Goal: Navigation & Orientation: Find specific page/section

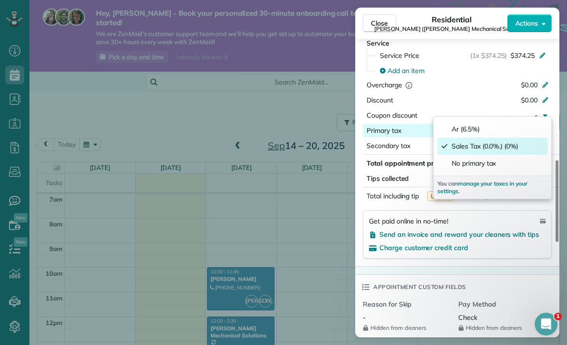
scroll to position [486, 0]
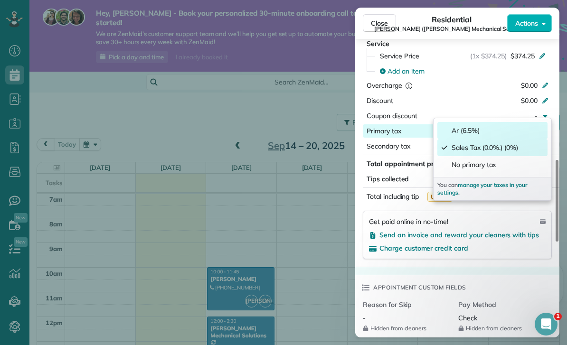
click at [520, 131] on div "Ar (6.5%)" at bounding box center [493, 130] width 110 height 17
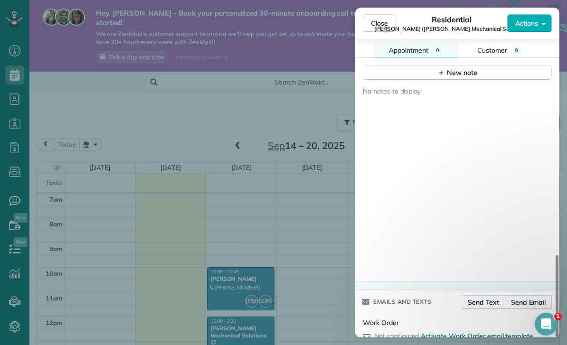
scroll to position [871, 0]
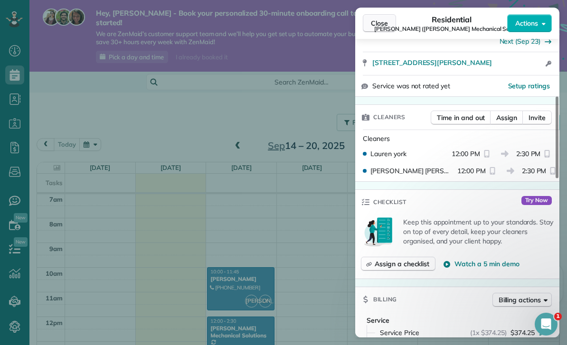
click at [380, 29] on button "Close" at bounding box center [379, 23] width 33 height 18
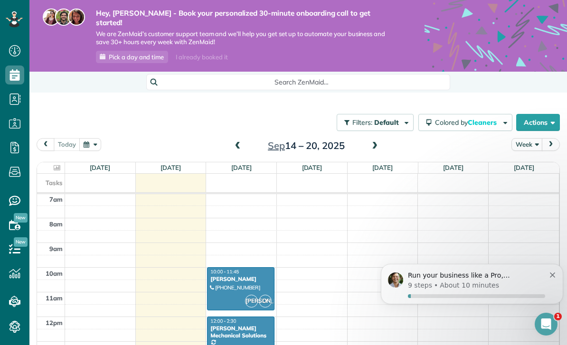
scroll to position [184, 0]
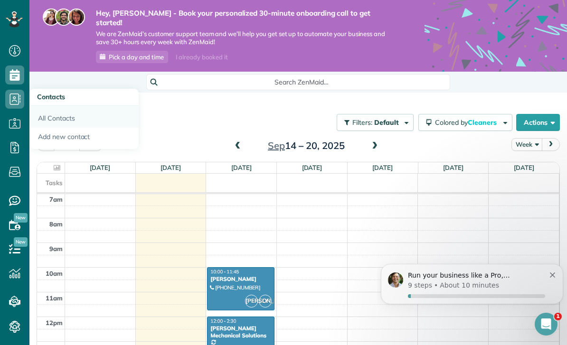
click at [50, 106] on link "All Contacts" at bounding box center [83, 117] width 109 height 22
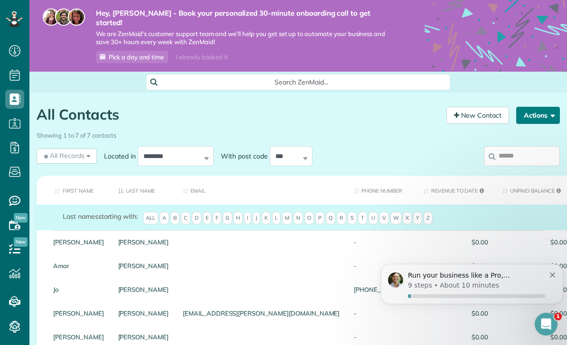
click at [530, 107] on button "Actions" at bounding box center [538, 115] width 44 height 17
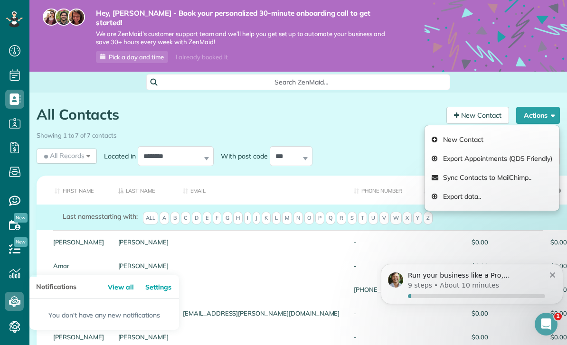
click at [12, 311] on icon at bounding box center [14, 301] width 19 height 19
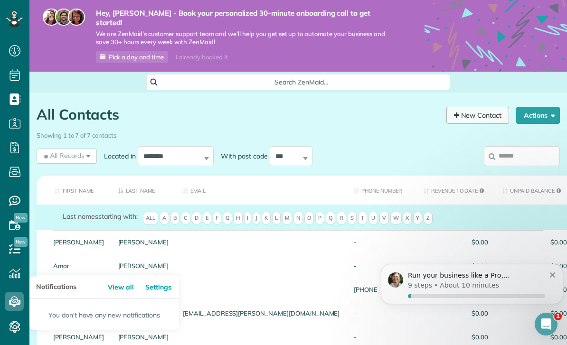
click at [454, 112] on icon at bounding box center [456, 115] width 5 height 7
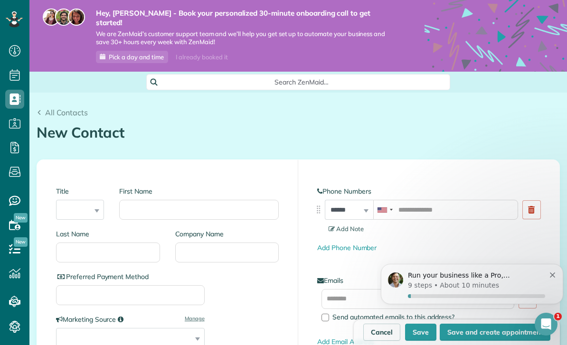
click at [15, 305] on use at bounding box center [14, 302] width 11 height 7
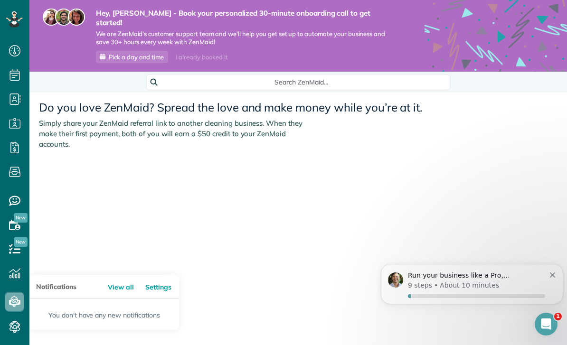
click at [15, 311] on icon at bounding box center [14, 301] width 19 height 19
click at [12, 307] on use at bounding box center [15, 301] width 10 height 11
click at [15, 311] on icon at bounding box center [14, 301] width 19 height 19
click at [16, 252] on use at bounding box center [14, 249] width 11 height 10
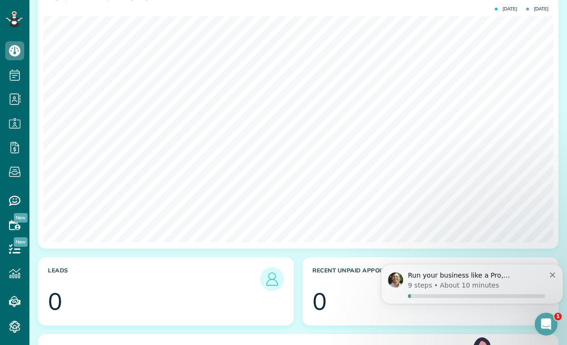
scroll to position [272, 0]
click at [50, 119] on link "All Contacts" at bounding box center [83, 117] width 109 height 22
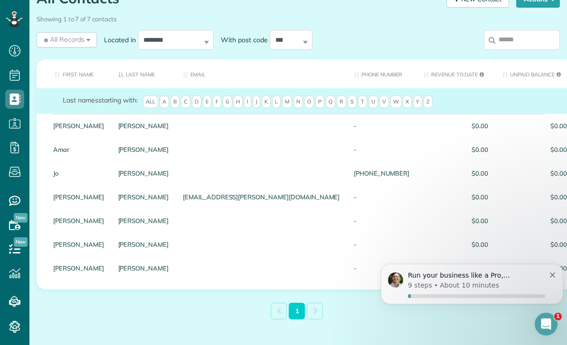
scroll to position [31, 0]
click at [455, 282] on p "About 10 minutes" at bounding box center [469, 286] width 59 height 10
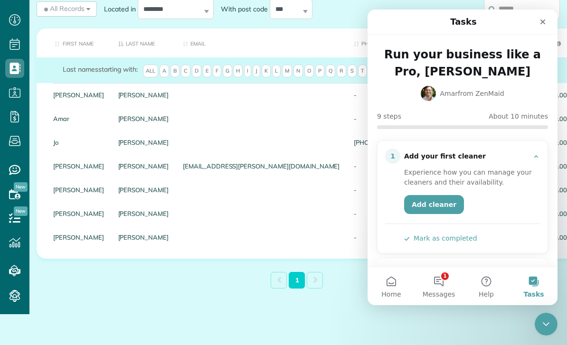
scroll to position [0, 0]
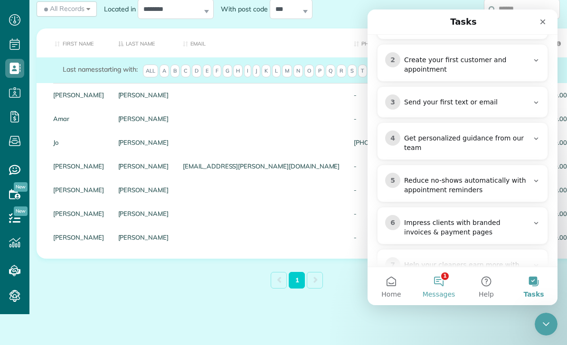
click at [437, 285] on button "1 Messages" at bounding box center [439, 286] width 48 height 38
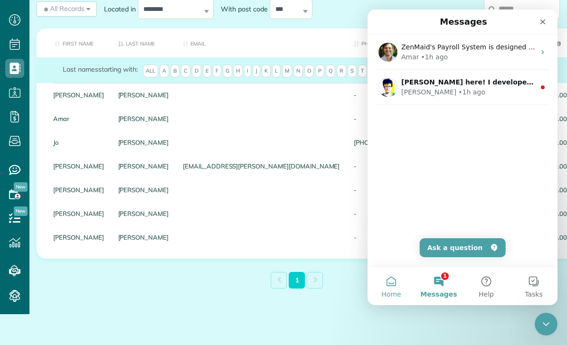
click at [390, 294] on span "Home" at bounding box center [391, 294] width 19 height 7
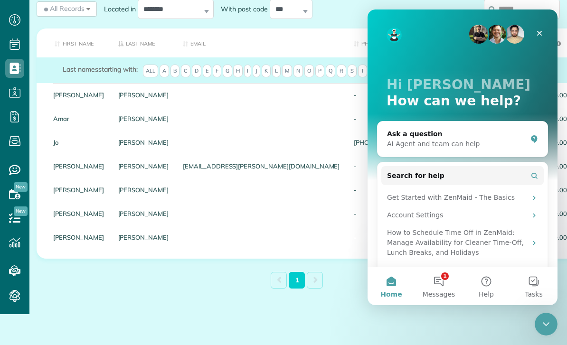
scroll to position [0, 0]
click at [392, 214] on div "Account Settings" at bounding box center [457, 215] width 140 height 10
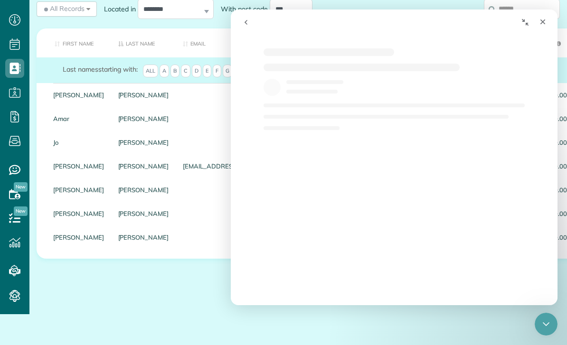
click at [396, 219] on div "Intercom messenger" at bounding box center [403, 205] width 327 height 91
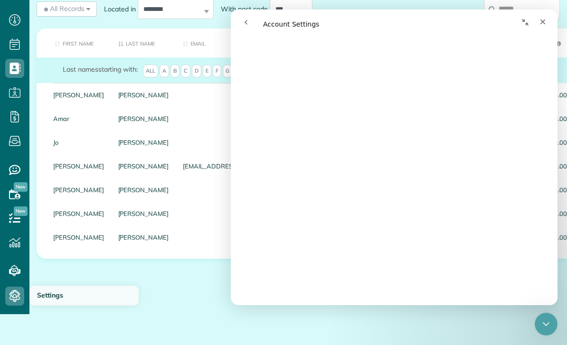
click at [52, 300] on span "Settings" at bounding box center [50, 295] width 26 height 9
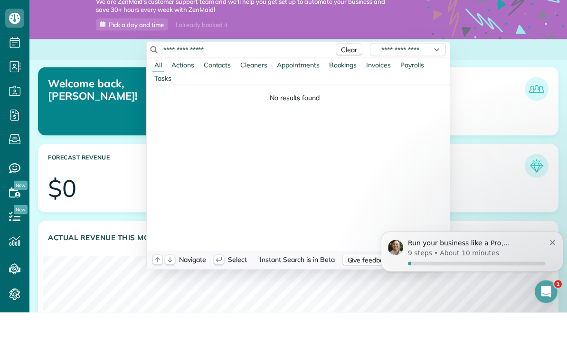
scroll to position [227, 510]
click at [14, 299] on html "Dashboard Scheduling Calendar View List View Dispatch View - Weekly scheduling …" at bounding box center [283, 172] width 567 height 345
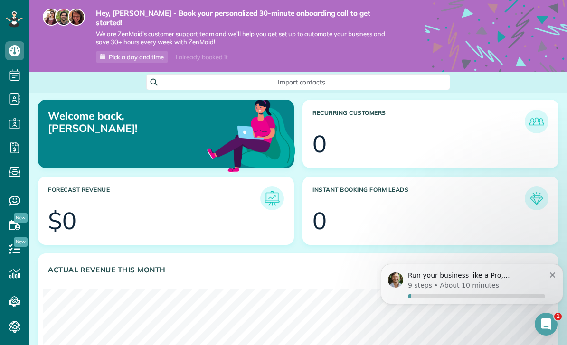
click at [15, 327] on icon at bounding box center [14, 327] width 19 height 19
